Goal: Check status: Check status

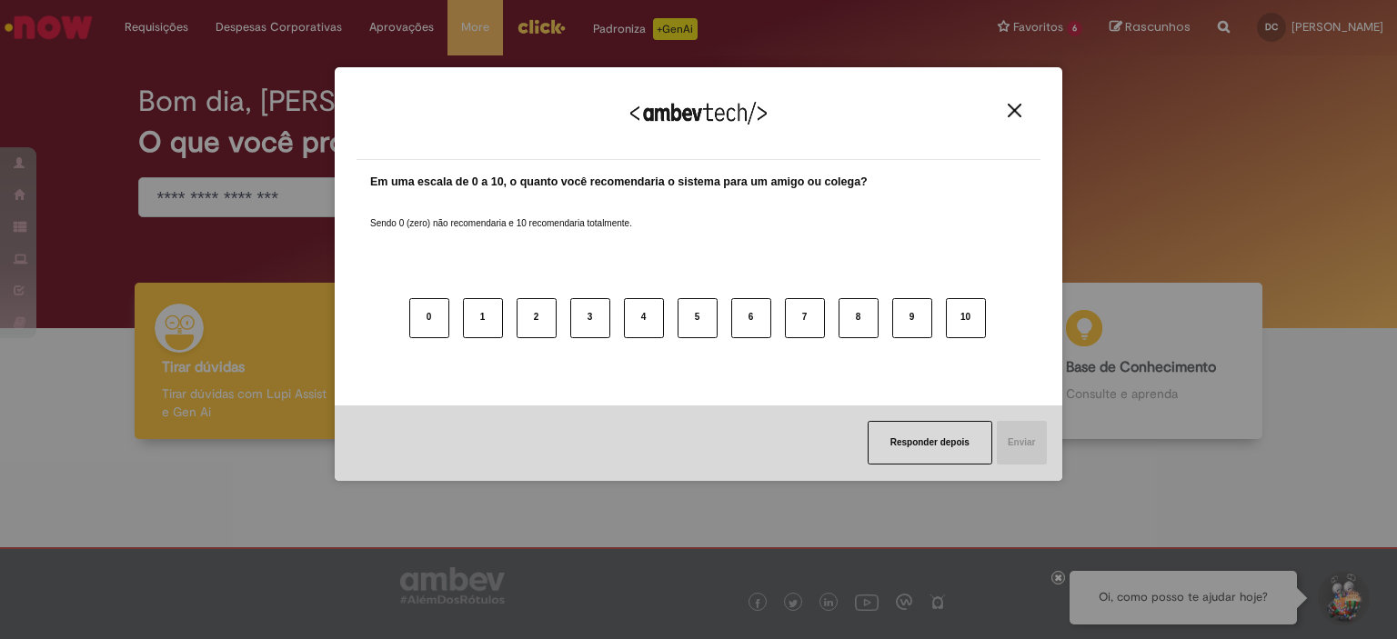
click at [1012, 112] on img "Close" at bounding box center [1015, 111] width 14 height 14
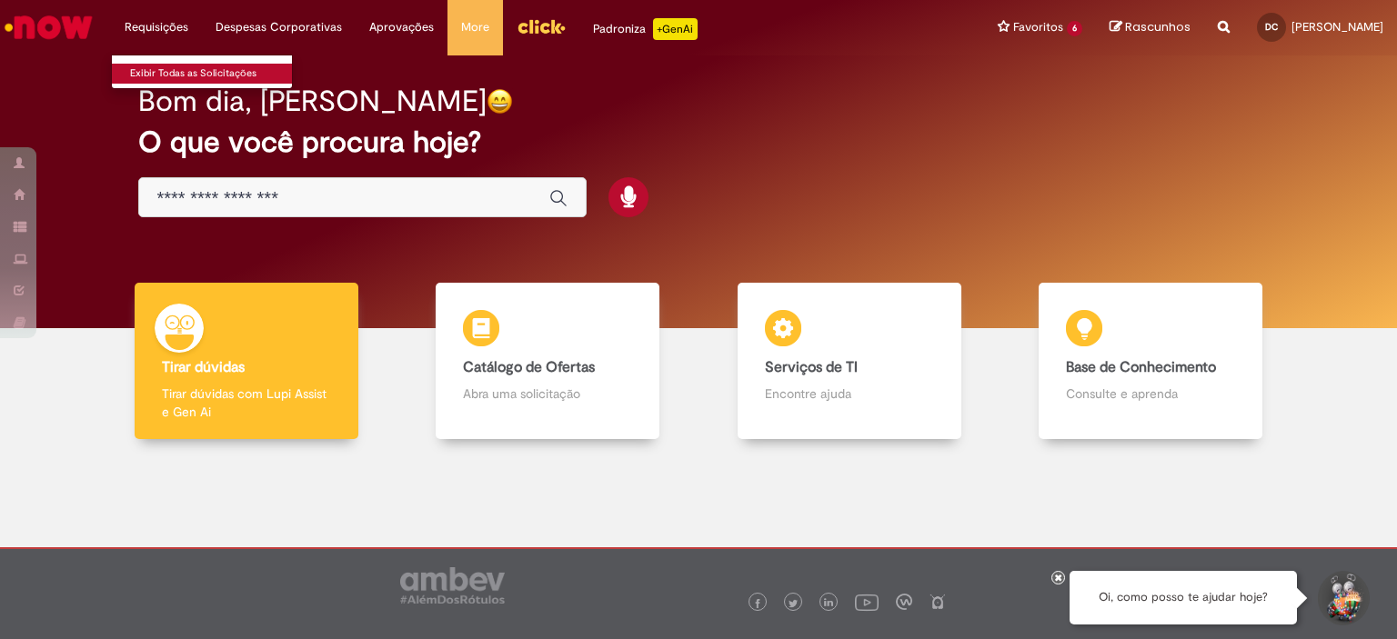
click at [159, 72] on link "Exibir Todas as Solicitações" at bounding box center [212, 74] width 200 height 20
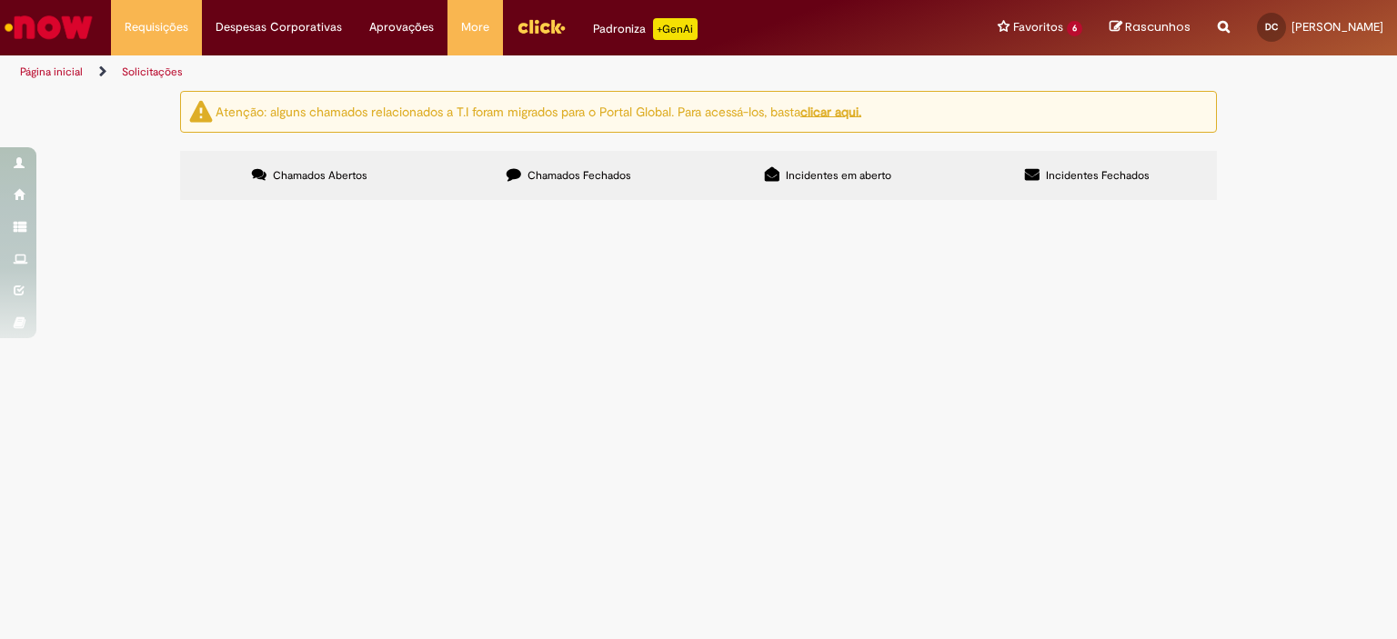
click at [571, 176] on span "Chamados Fechados" at bounding box center [580, 175] width 104 height 15
click at [313, 176] on span "Chamados Abertos" at bounding box center [320, 175] width 95 height 15
click at [542, 165] on label "Chamados Fechados" at bounding box center [568, 175] width 259 height 49
click at [0, 0] on input "Pesquisar" at bounding box center [0, 0] width 0 height 0
type input "********"
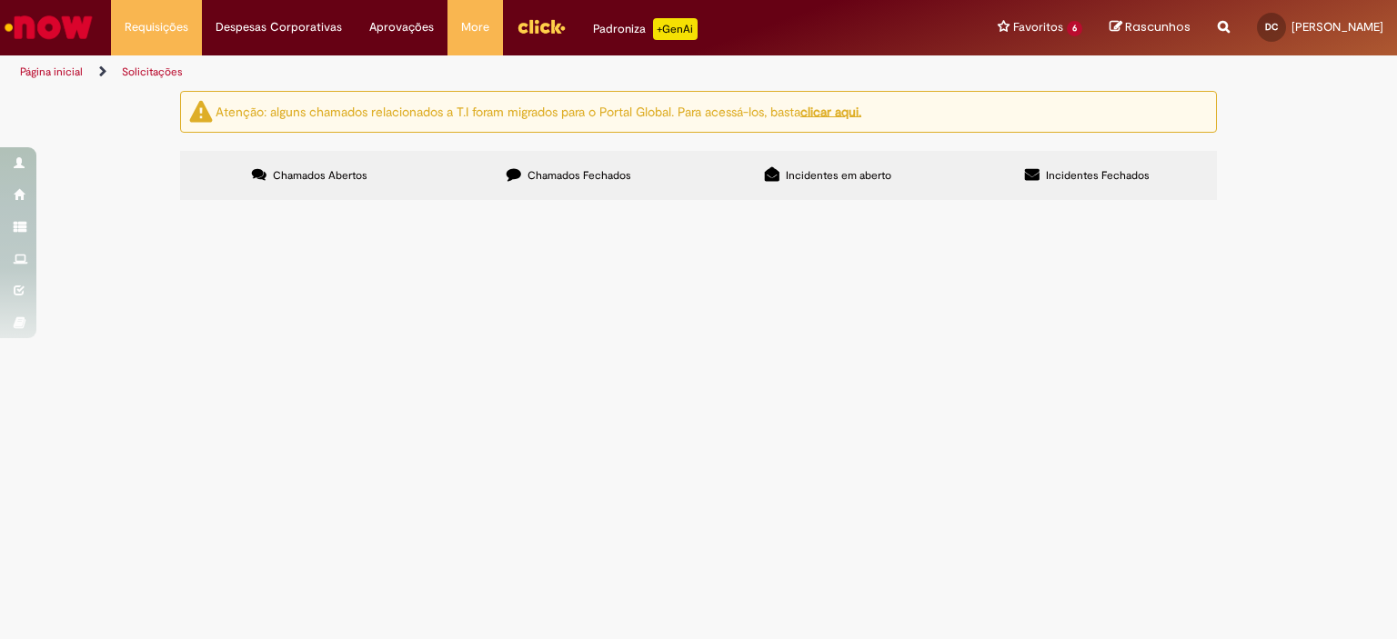
click at [0, 0] on button "Pesquisar" at bounding box center [0, 0] width 0 height 0
click at [509, 177] on icon at bounding box center [514, 174] width 15 height 15
click at [0, 0] on input "Pesquisar" at bounding box center [0, 0] width 0 height 0
type input "********"
click at [0, 0] on span "Pesquisar" at bounding box center [0, 0] width 0 height 0
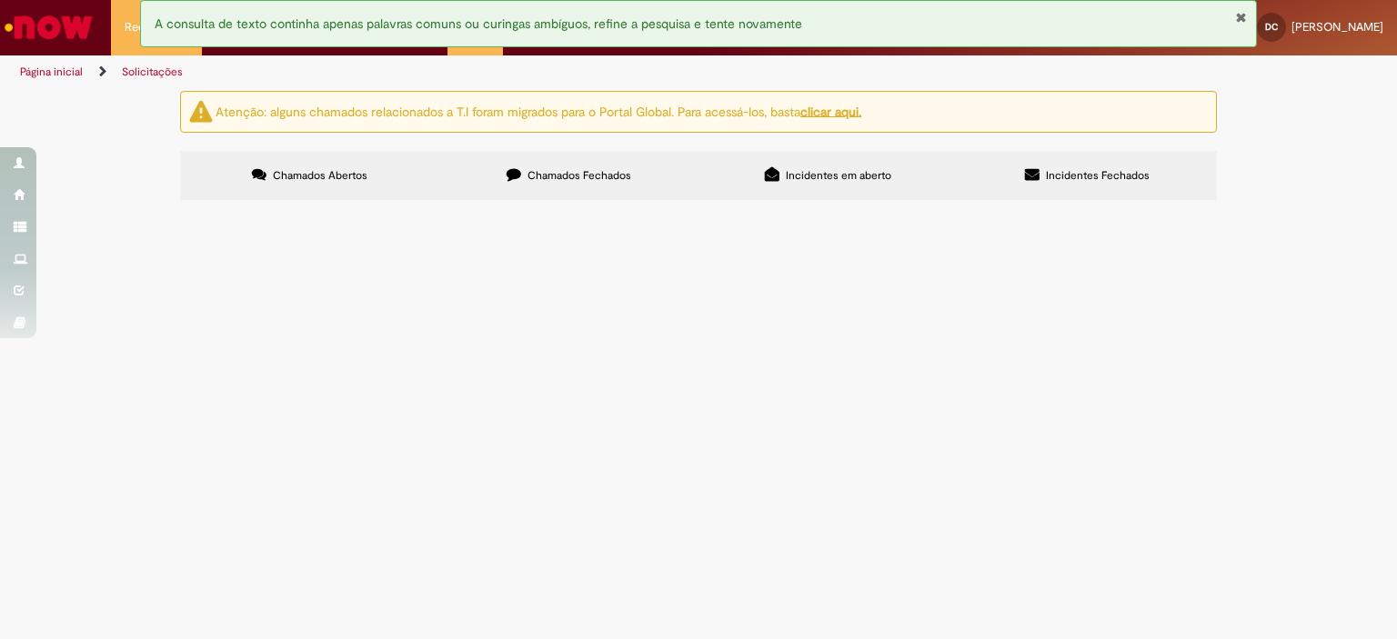
click at [1244, 17] on button "Fechar Notificação" at bounding box center [1241, 17] width 12 height 15
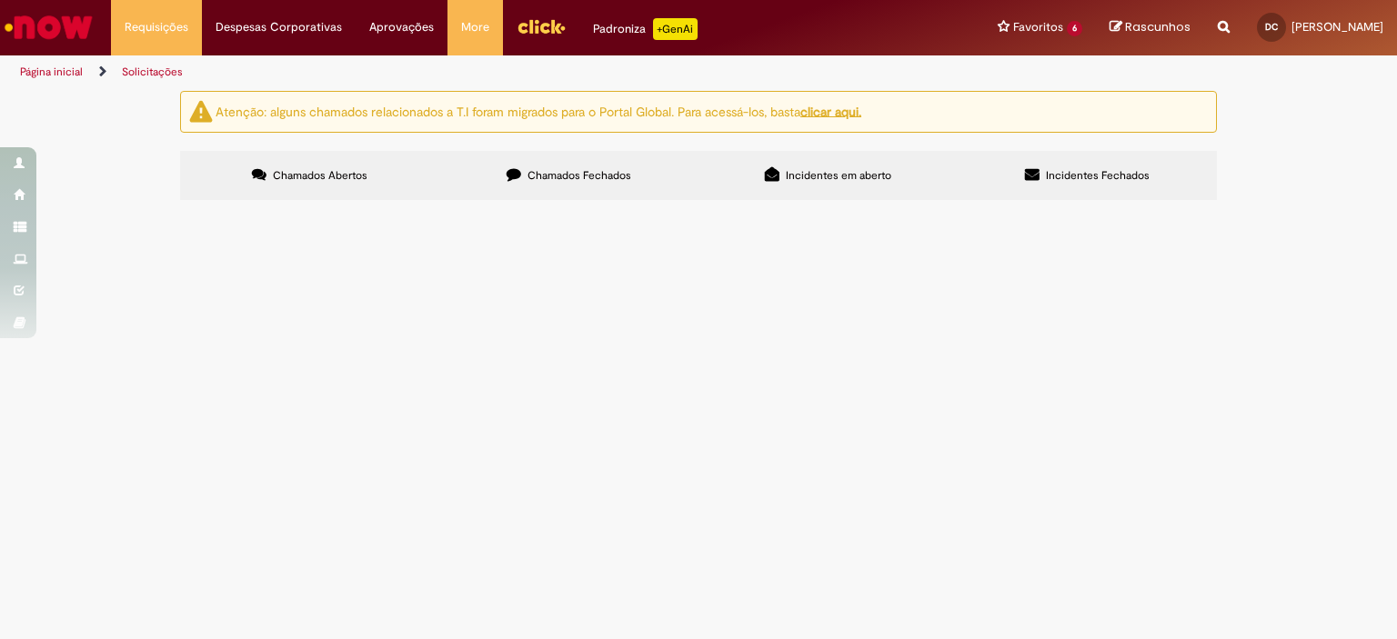
click at [327, 173] on span "Chamados Abertos" at bounding box center [320, 175] width 95 height 15
click at [524, 177] on label "Chamados Fechados" at bounding box center [568, 175] width 259 height 49
click at [492, 184] on label "Chamados Fechados" at bounding box center [568, 175] width 259 height 49
click at [0, 0] on icon at bounding box center [0, 0] width 0 height 0
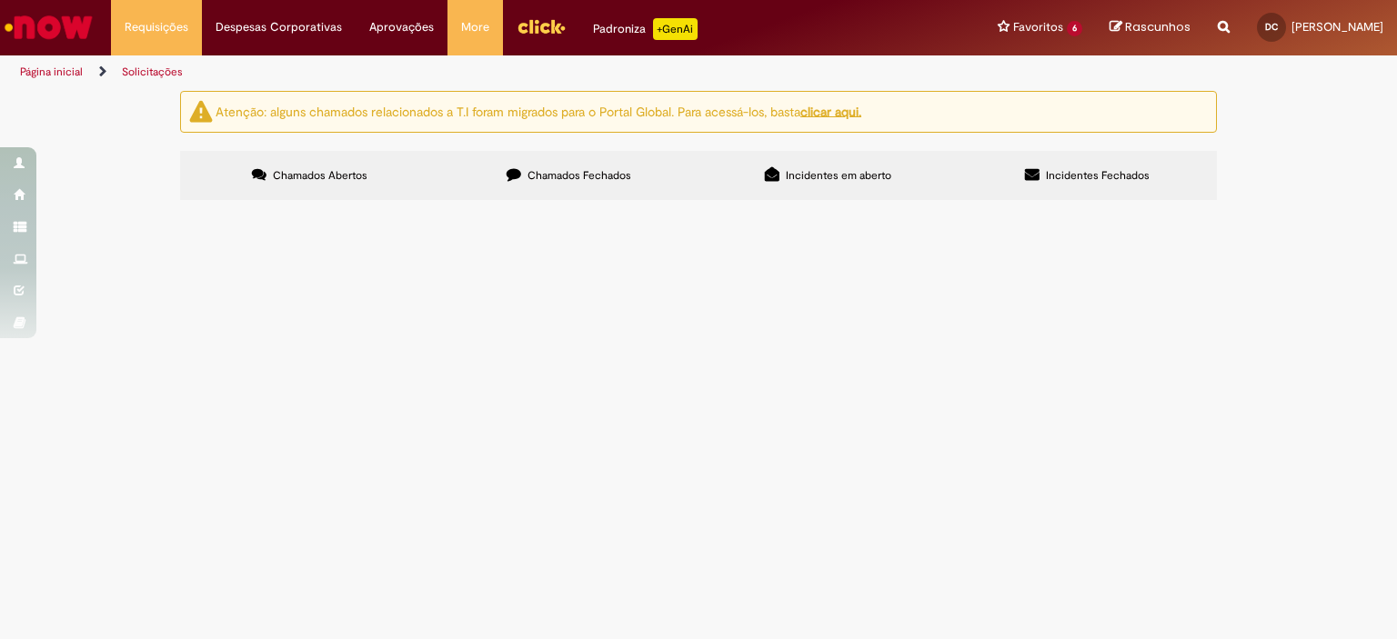
click at [0, 0] on link at bounding box center [0, 0] width 0 height 0
click at [0, 0] on icon at bounding box center [0, 0] width 0 height 0
click at [1294, 206] on div "Atenção: alguns chamados relacionados a T.I foram migrados para o Portal Global…" at bounding box center [698, 148] width 1397 height 115
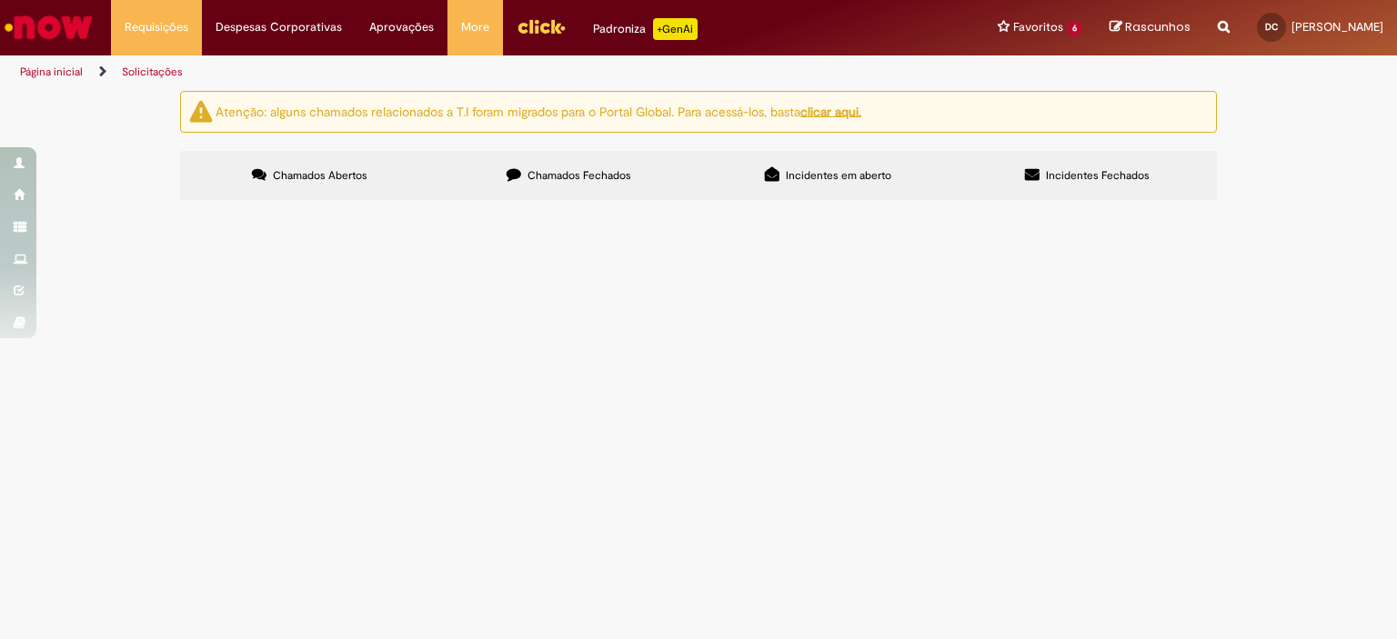
click at [381, 177] on label "Chamados Abertos" at bounding box center [309, 175] width 259 height 49
click at [536, 178] on span "Chamados Fechados" at bounding box center [580, 175] width 104 height 15
click at [0, 0] on icon at bounding box center [0, 0] width 0 height 0
click at [0, 0] on link at bounding box center [0, 0] width 0 height 0
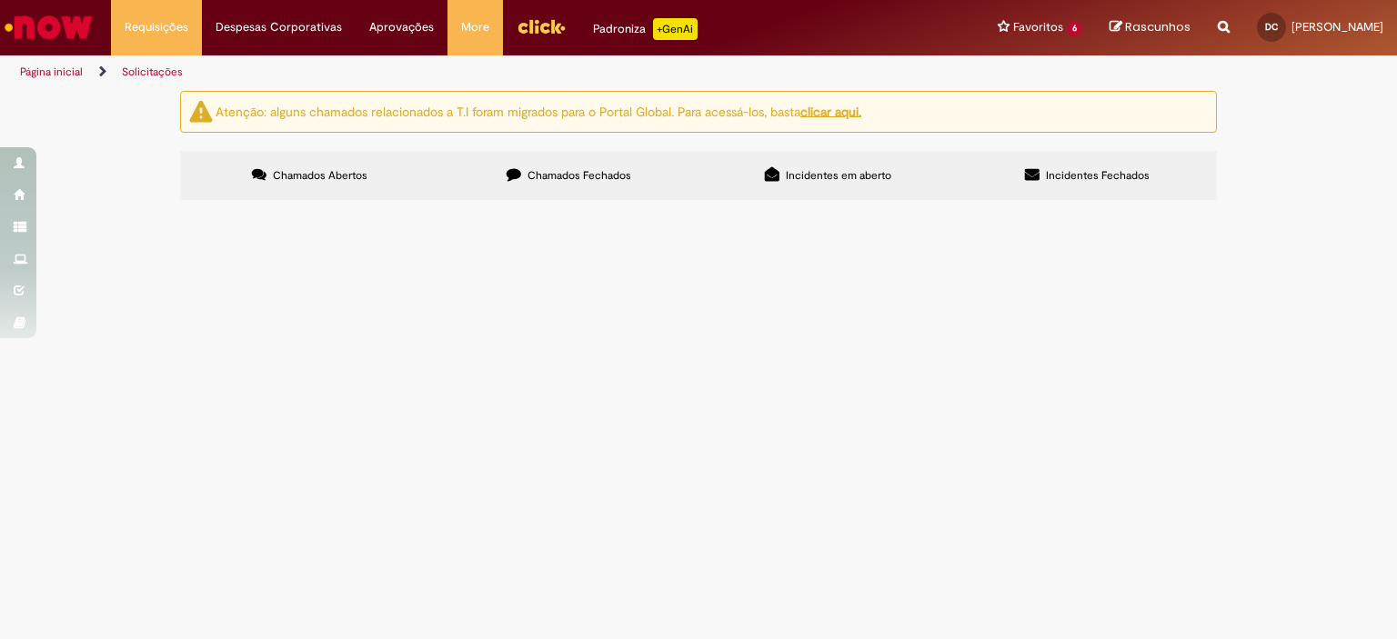
scroll to position [692, 0]
click at [0, 0] on link at bounding box center [0, 0] width 0 height 0
click at [0, 0] on span "Correntes p/ Logística" at bounding box center [0, 0] width 0 height 0
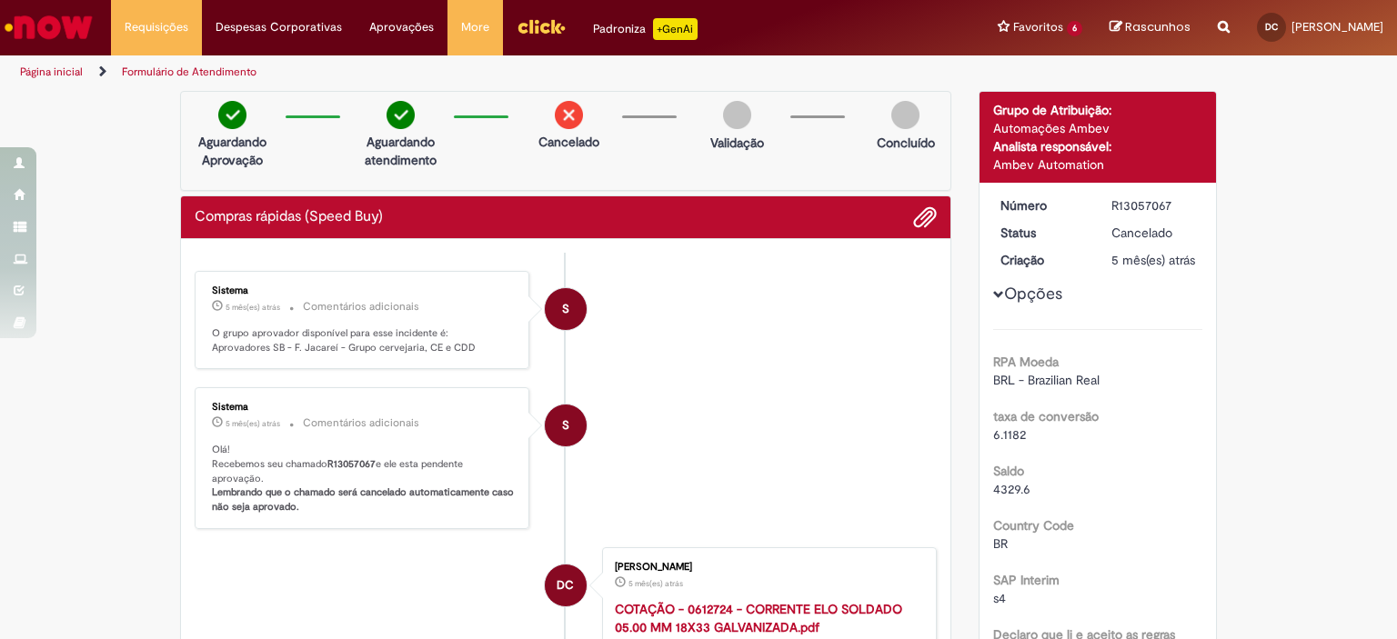
click at [542, 35] on img "Menu Cabeçalho" at bounding box center [541, 26] width 49 height 27
